Goal: Task Accomplishment & Management: Manage account settings

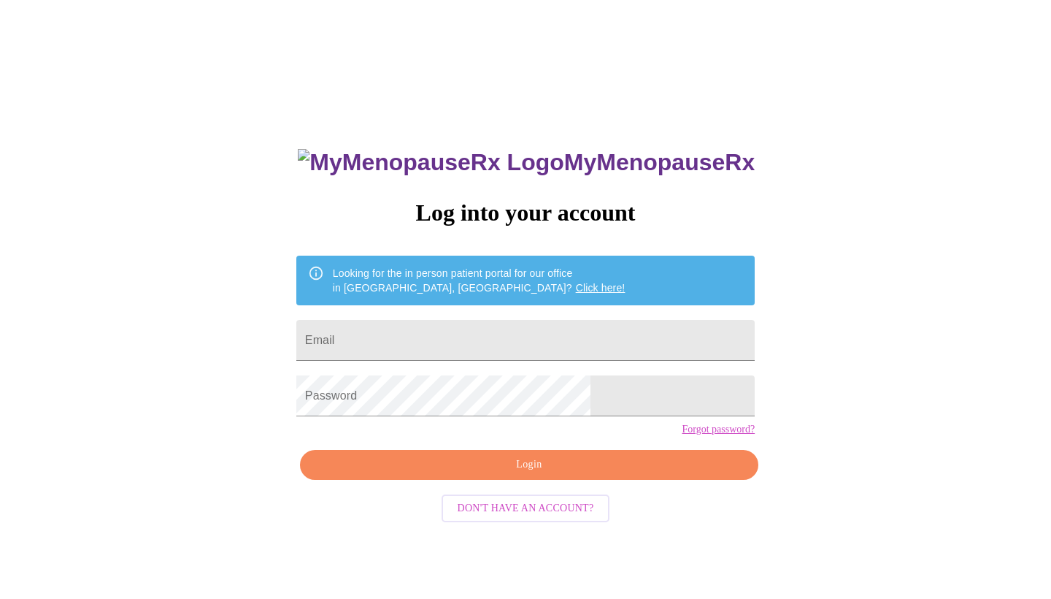
click at [576, 282] on link "Click here!" at bounding box center [601, 288] width 50 height 12
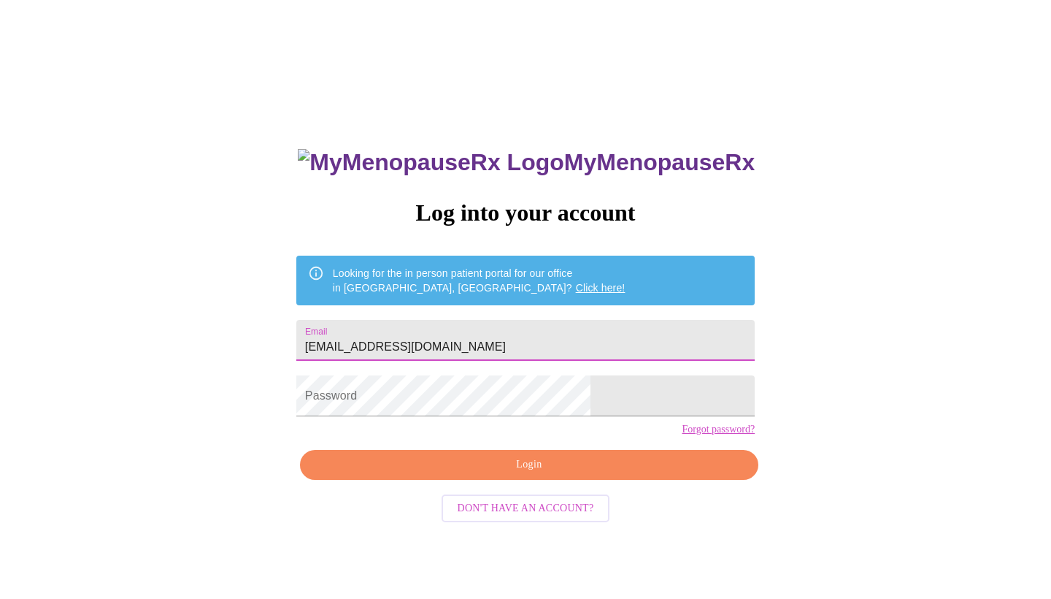
type input "jbfan@comcast.net"
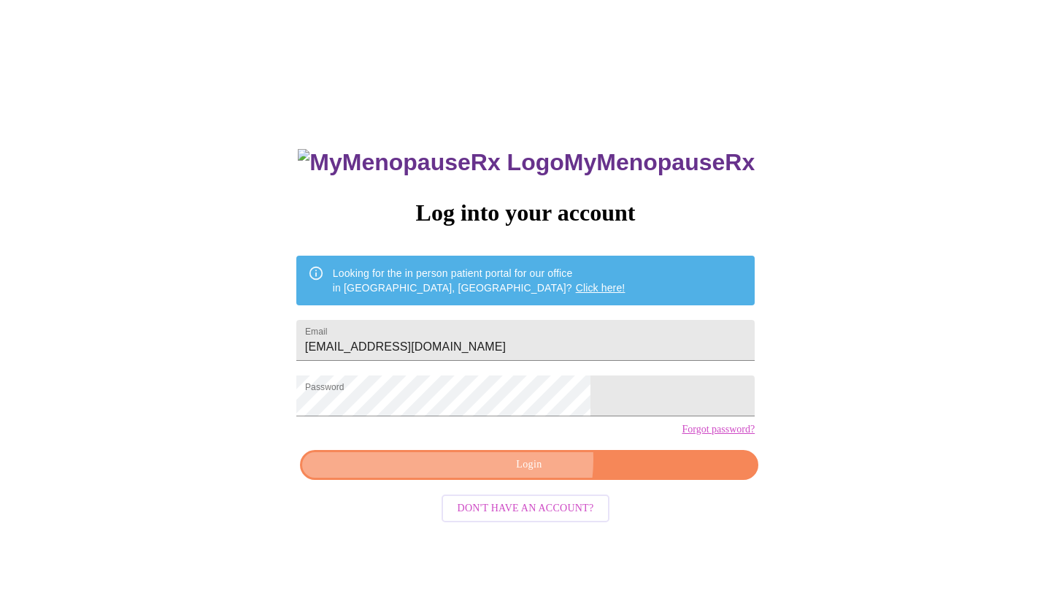
click at [511, 474] on span "Login" at bounding box center [529, 465] width 425 height 18
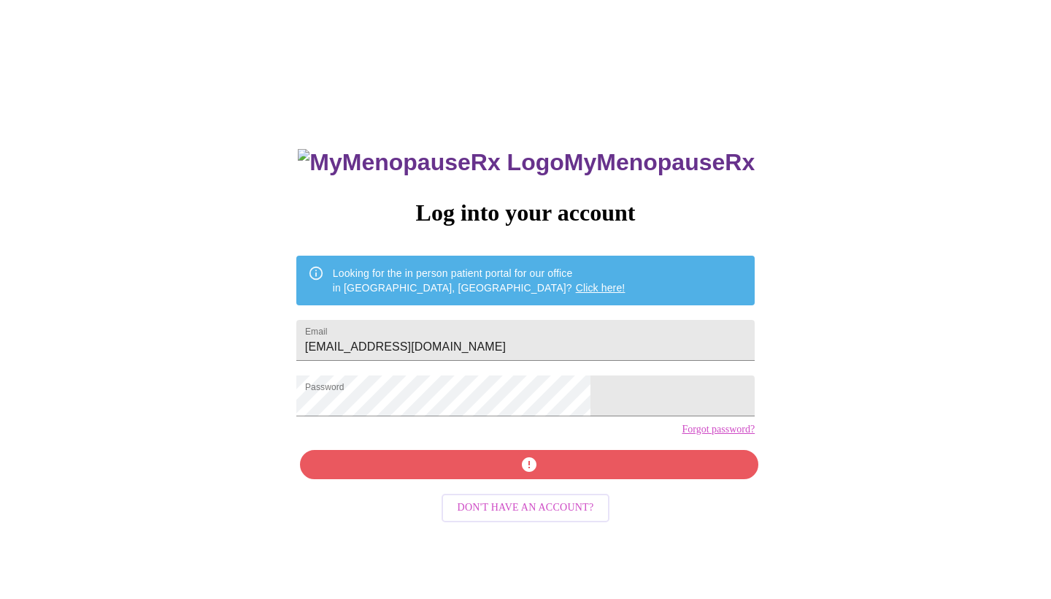
click at [545, 492] on div "MyMenopauseRx Log into your account Looking for the in person patient portal fo…" at bounding box center [526, 425] width 488 height 599
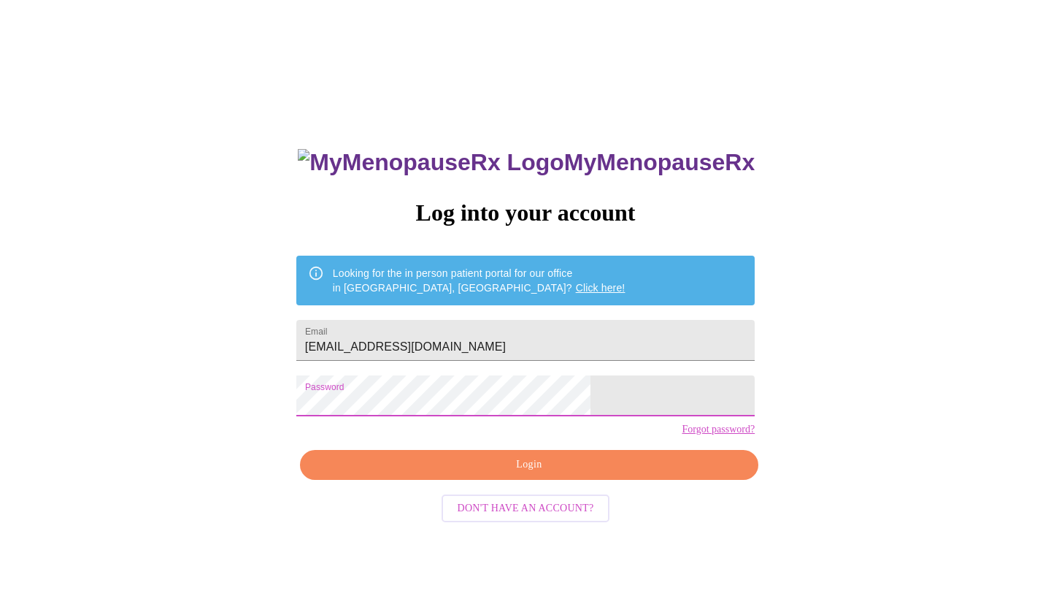
click at [459, 474] on span "Login" at bounding box center [529, 465] width 425 height 18
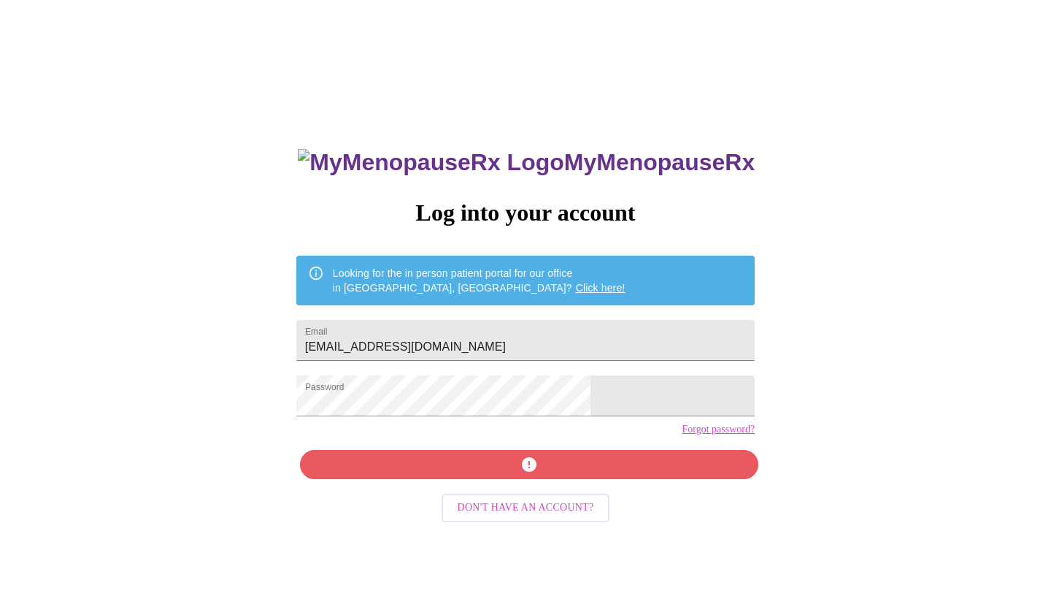
click at [682, 435] on link "Forgot password?" at bounding box center [718, 429] width 73 height 12
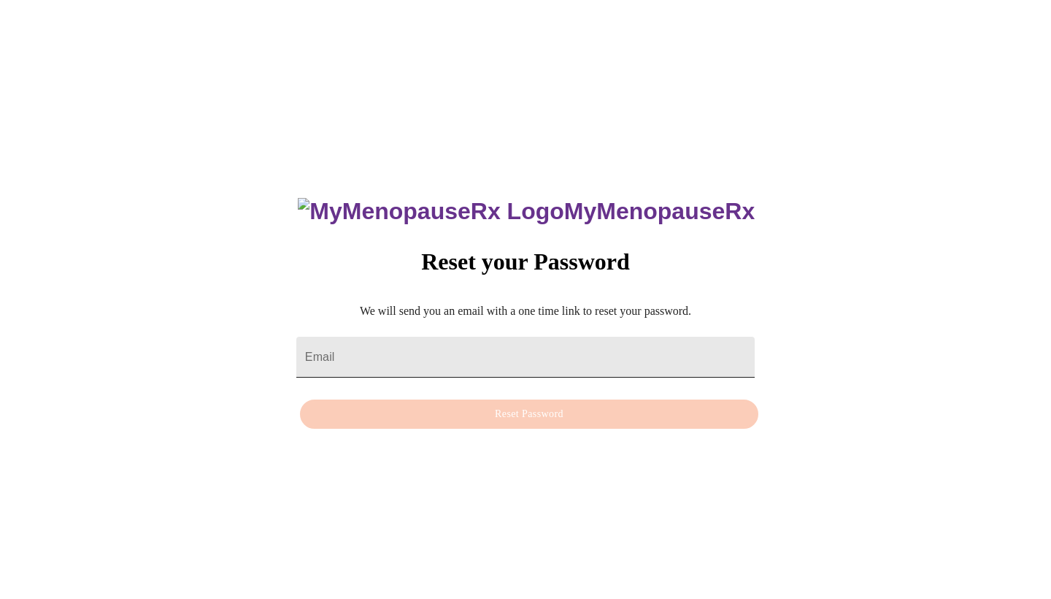
click at [459, 349] on input "Email" at bounding box center [525, 357] width 458 height 41
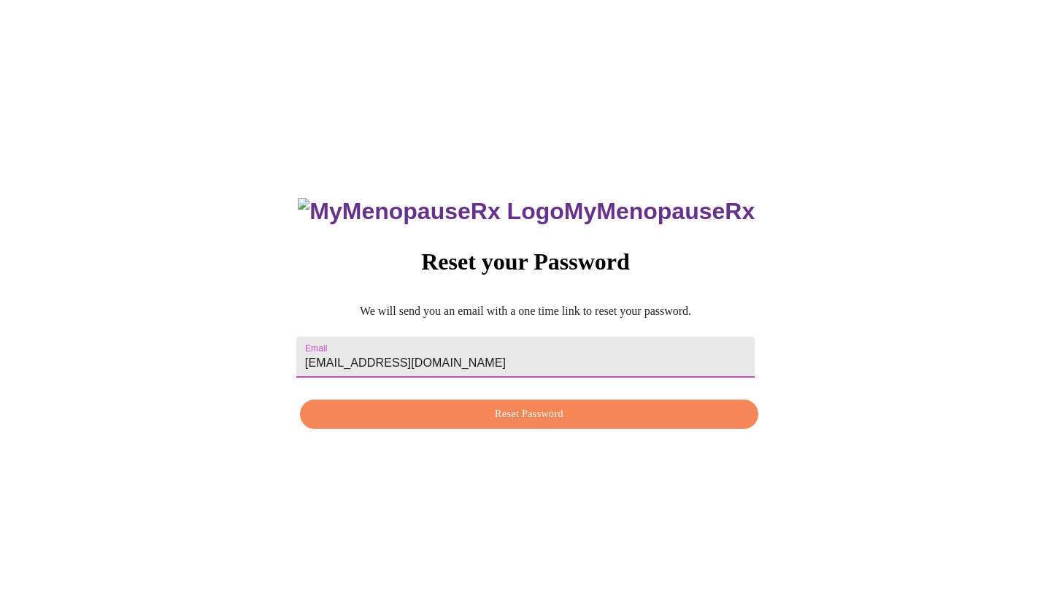
type input "jbfan@comcast.net"
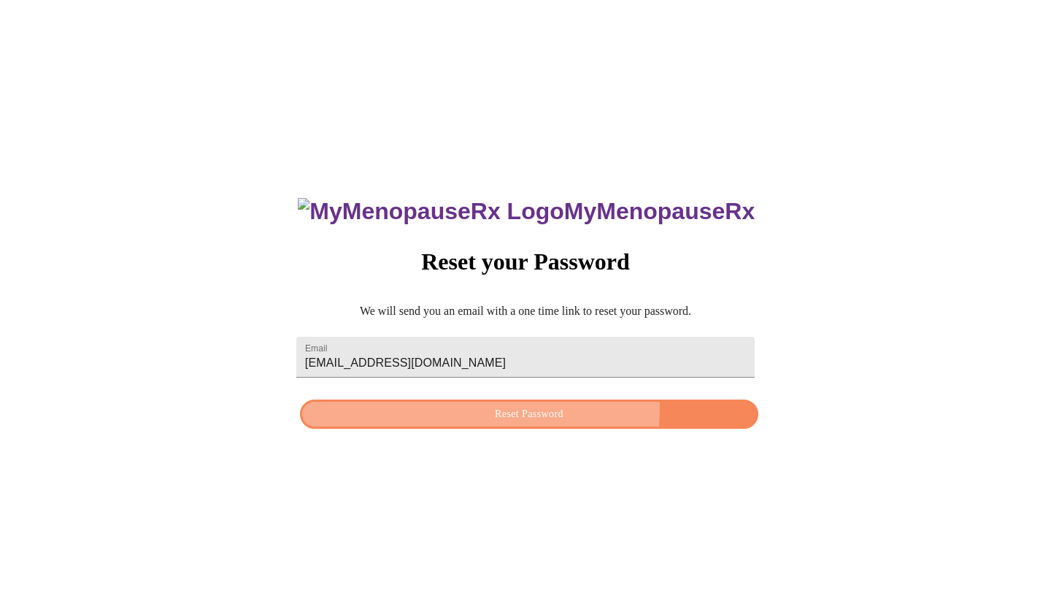
click at [508, 411] on span "Reset Password" at bounding box center [529, 414] width 425 height 18
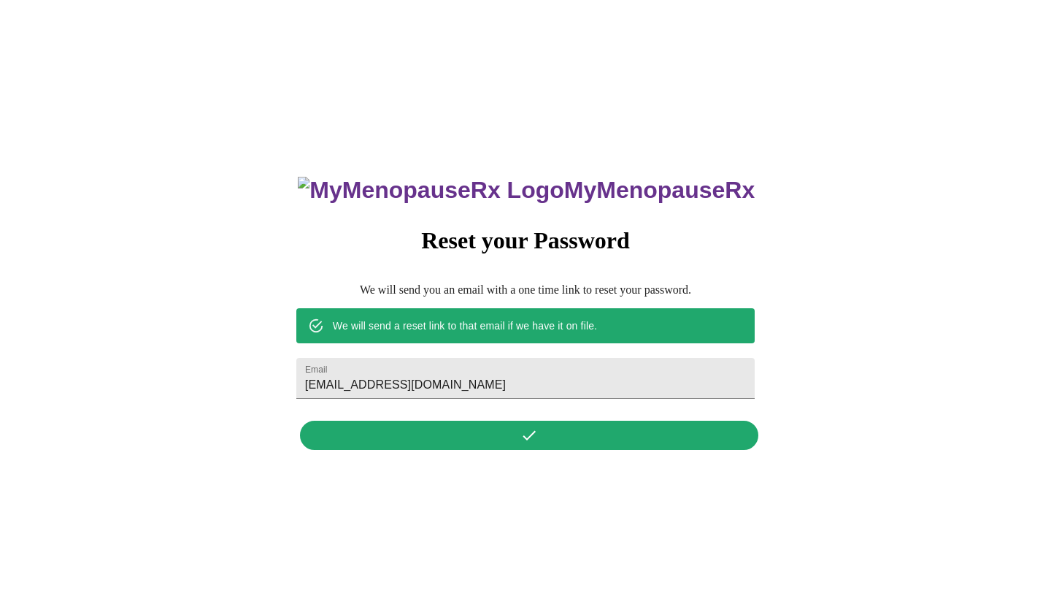
click at [562, 445] on div "MyMenopauseRx Reset your Password We will send you an email with a one time lin…" at bounding box center [526, 305] width 488 height 304
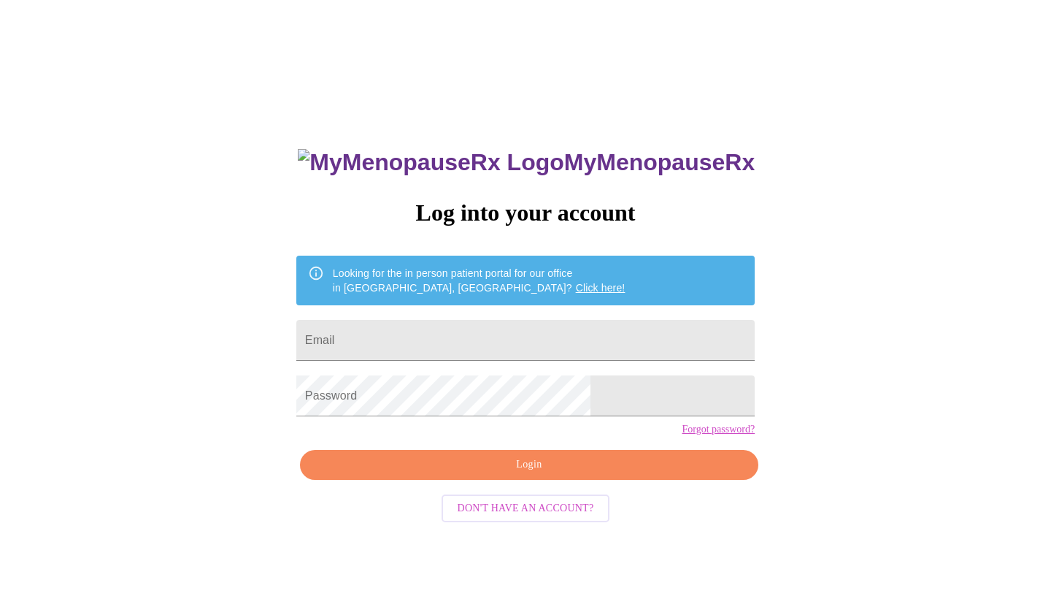
click at [576, 283] on link "Click here!" at bounding box center [601, 288] width 50 height 12
